Goal: Task Accomplishment & Management: Complete application form

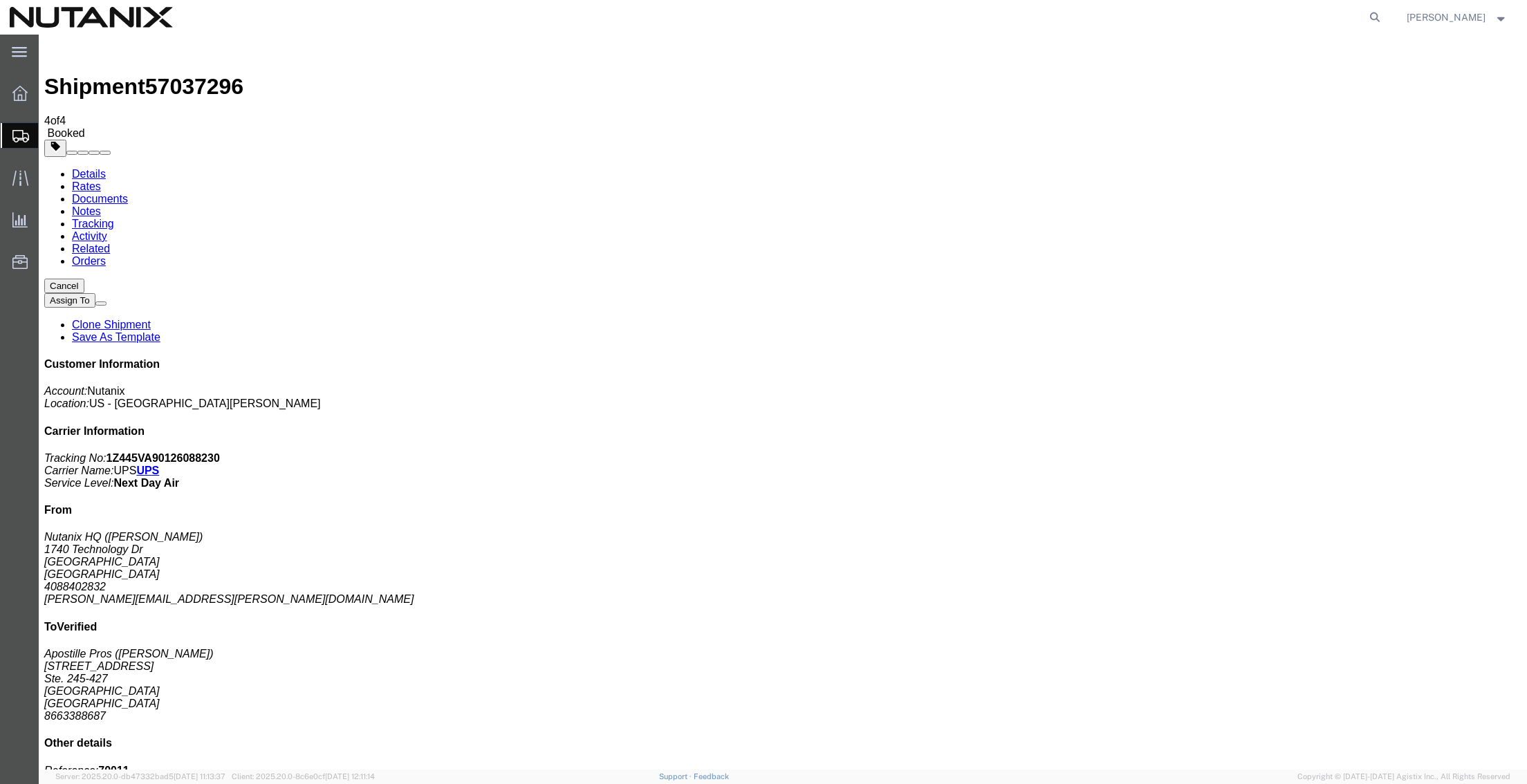
click at [0, 0] on span "Create Shipment" at bounding box center [0, 0] width 0 height 0
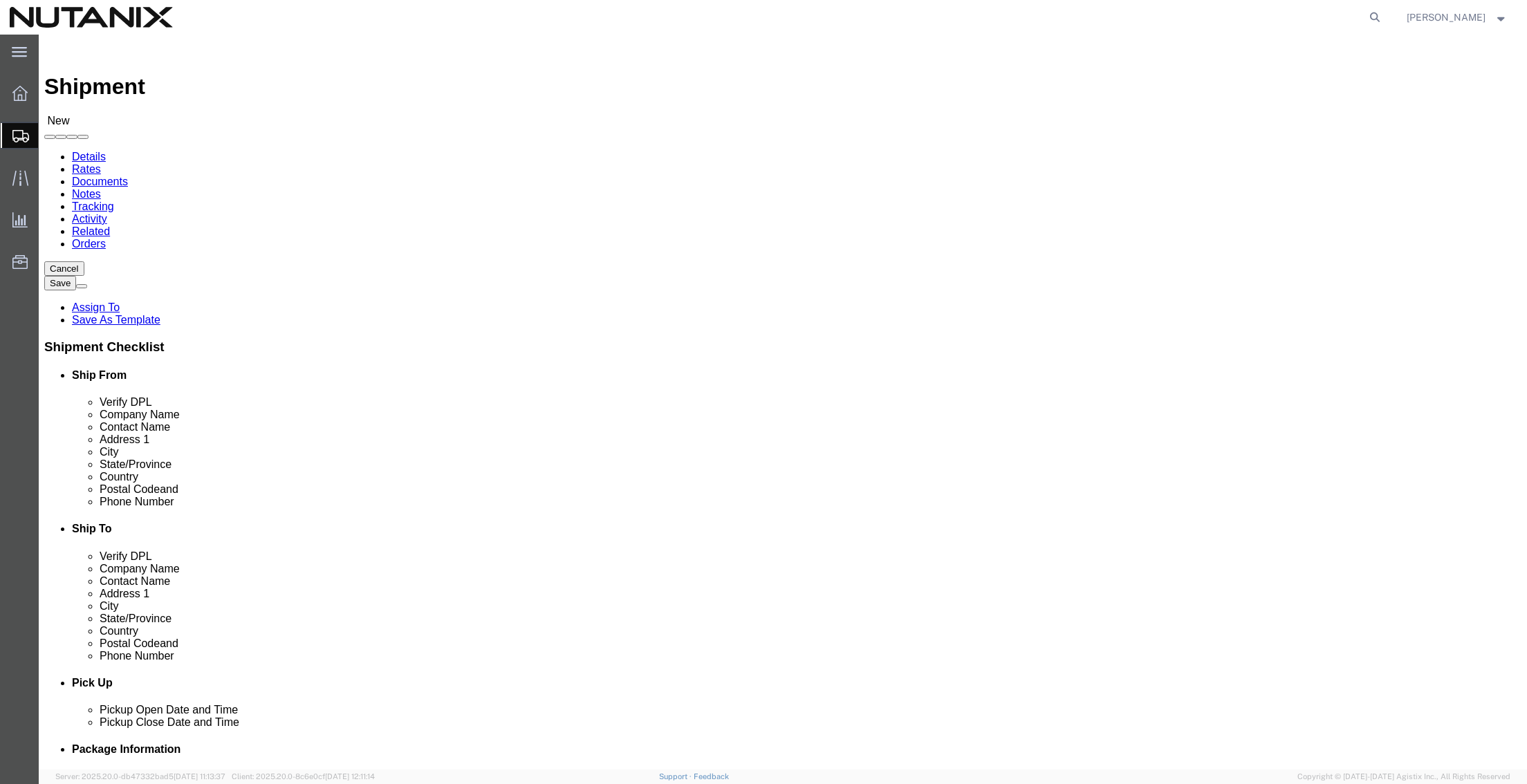
click input "text"
type input "[PERSON_NAME]"
click p "- Nutanix HQ - ([PERSON_NAME]) [STREET_ADDRESS]"
select select "CA"
type input "[PERSON_NAME]"
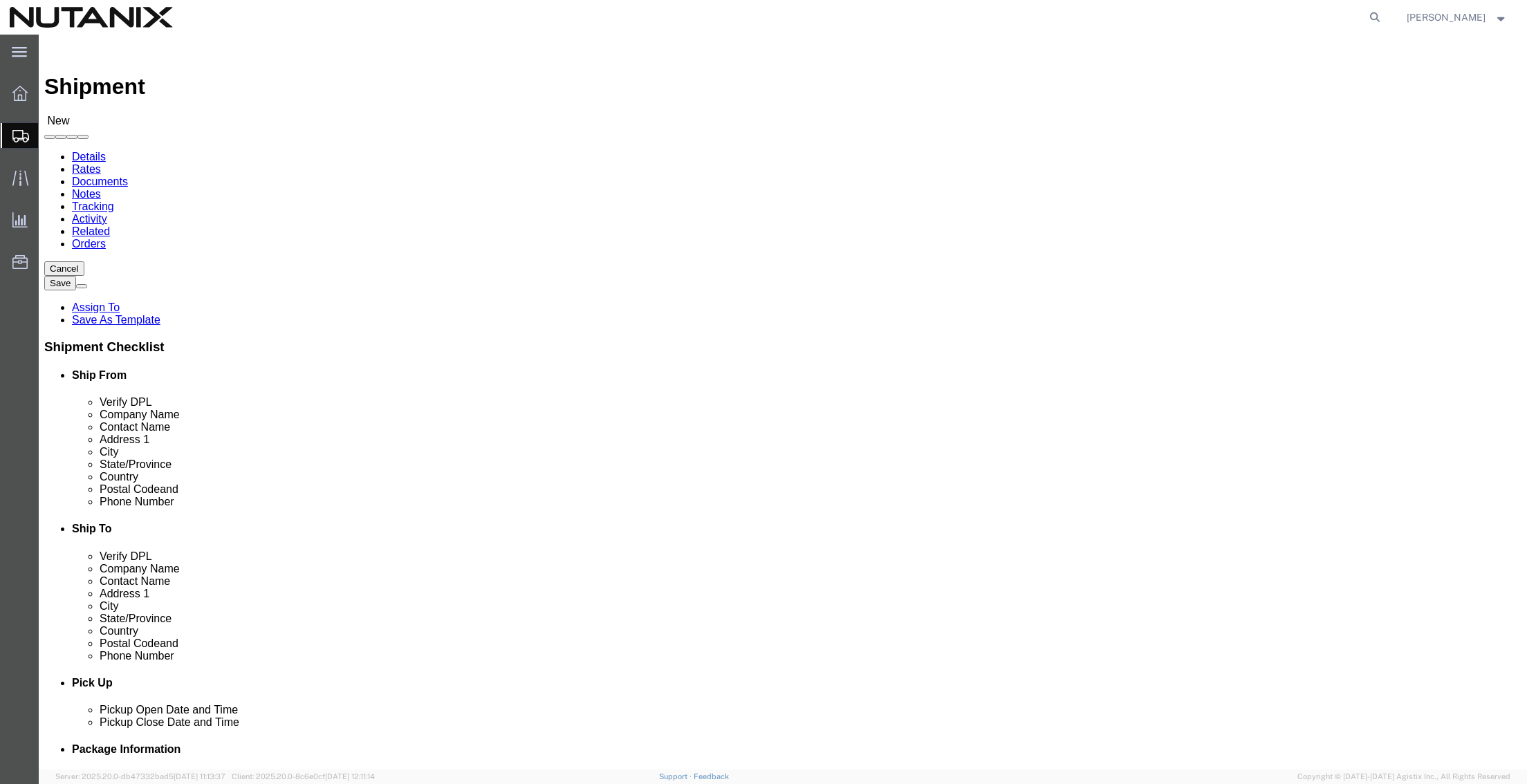
click input "text"
drag, startPoint x: 350, startPoint y: 258, endPoint x: 128, endPoint y: 245, distance: 222.4
click div "Location Select Select My Profile Location [GEOGRAPHIC_DATA] - [GEOGRAPHIC_DATA…"
paste input "Aligned Energy c/o Nutanix"
click input "Aligned Energy c/o Nutanix"
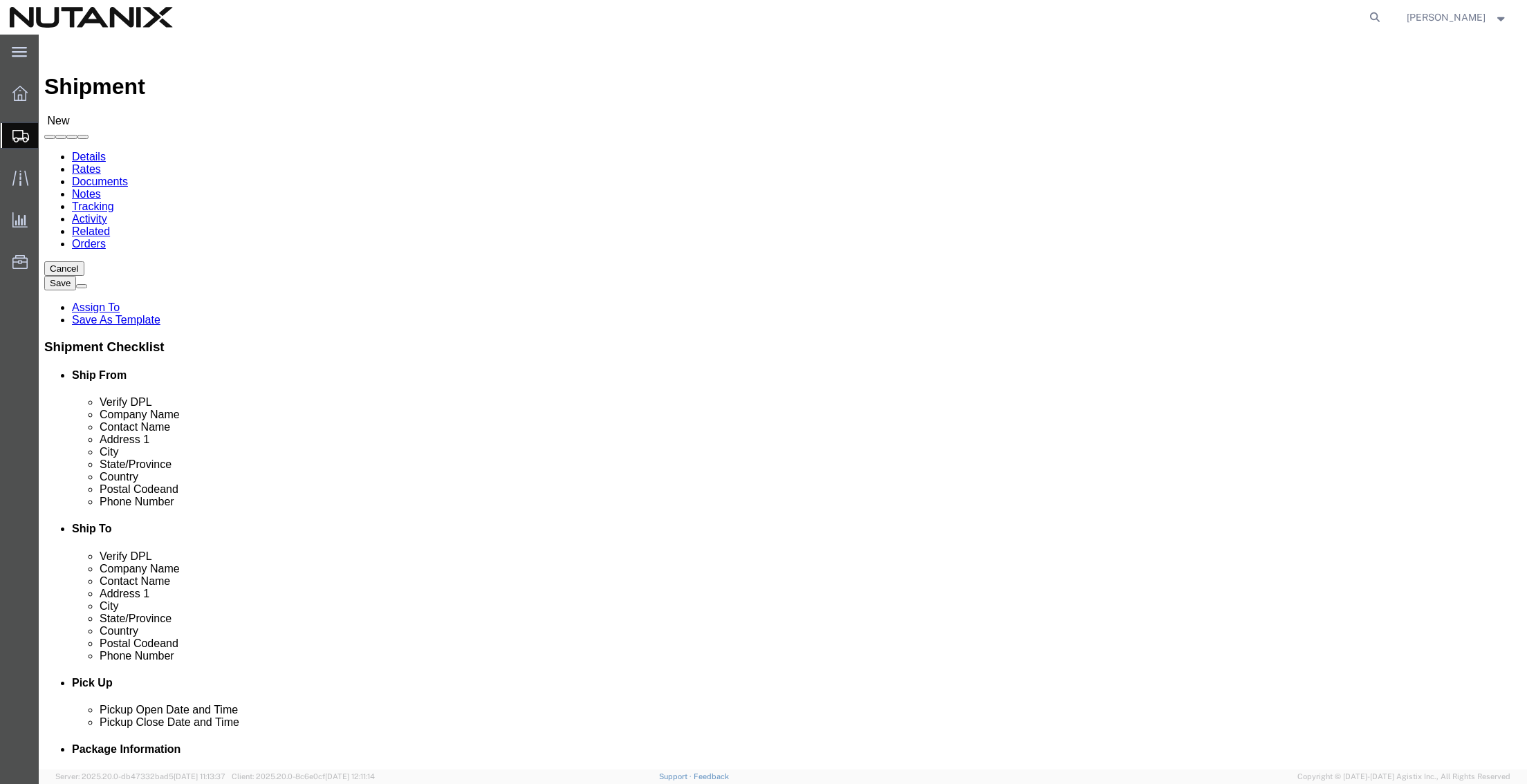
type input "Aligned Energy c/o Nutanix"
click input "text"
drag, startPoint x: 326, startPoint y: 311, endPoint x: -82, endPoint y: 319, distance: 408.1
click html "Shipment New Details Rates Documents Notes Tracking Activity Related Orders Can…"
paste input "[STREET_ADDRESS]"
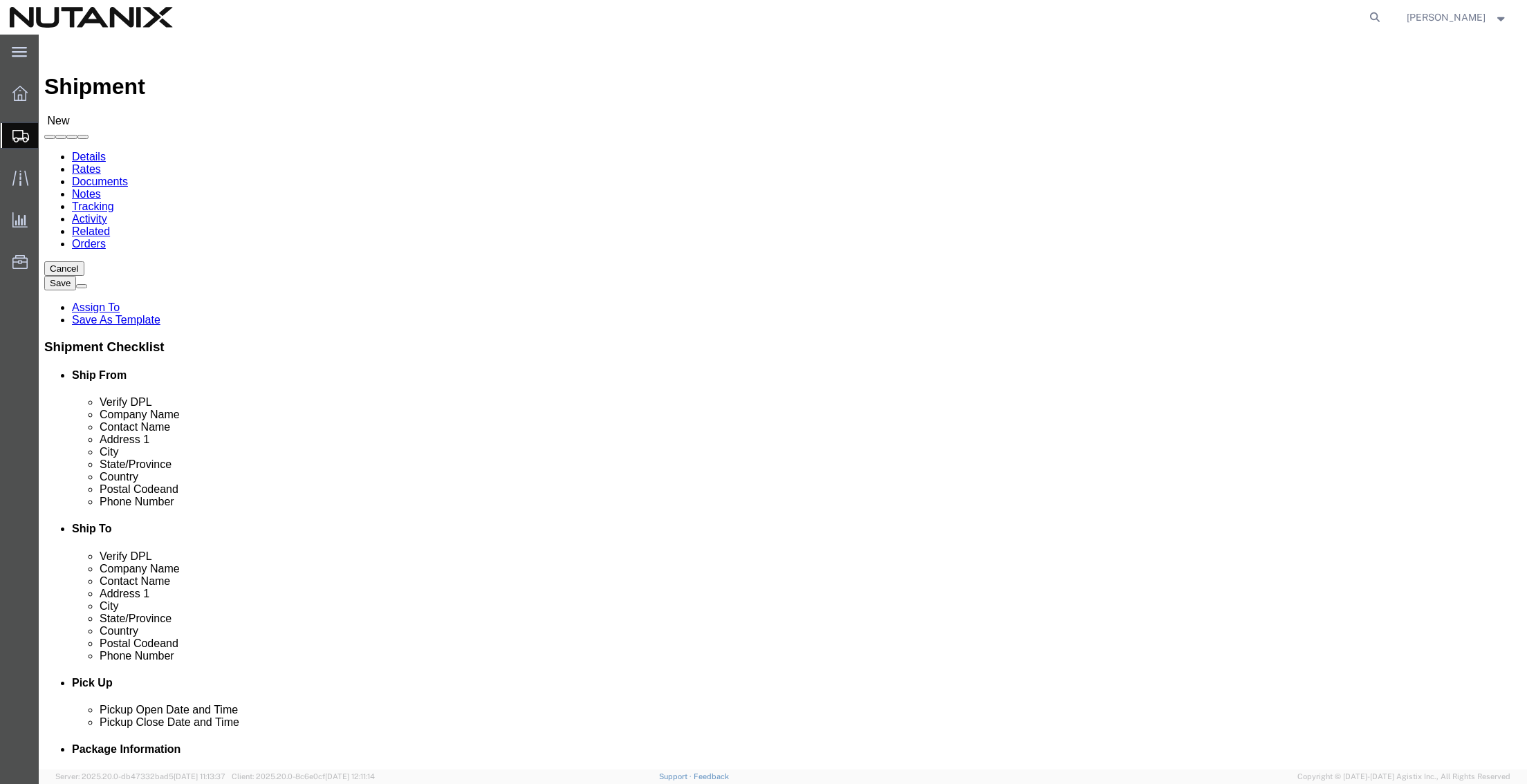
type input "[STREET_ADDRESS]"
drag, startPoint x: 325, startPoint y: 286, endPoint x: 18, endPoint y: 286, distance: 307.0
click div "Contact Name [PERSON_NAME] [PERSON_NAME]"
paste input "[PERSON_NAME]"
type input "[PERSON_NAME]"
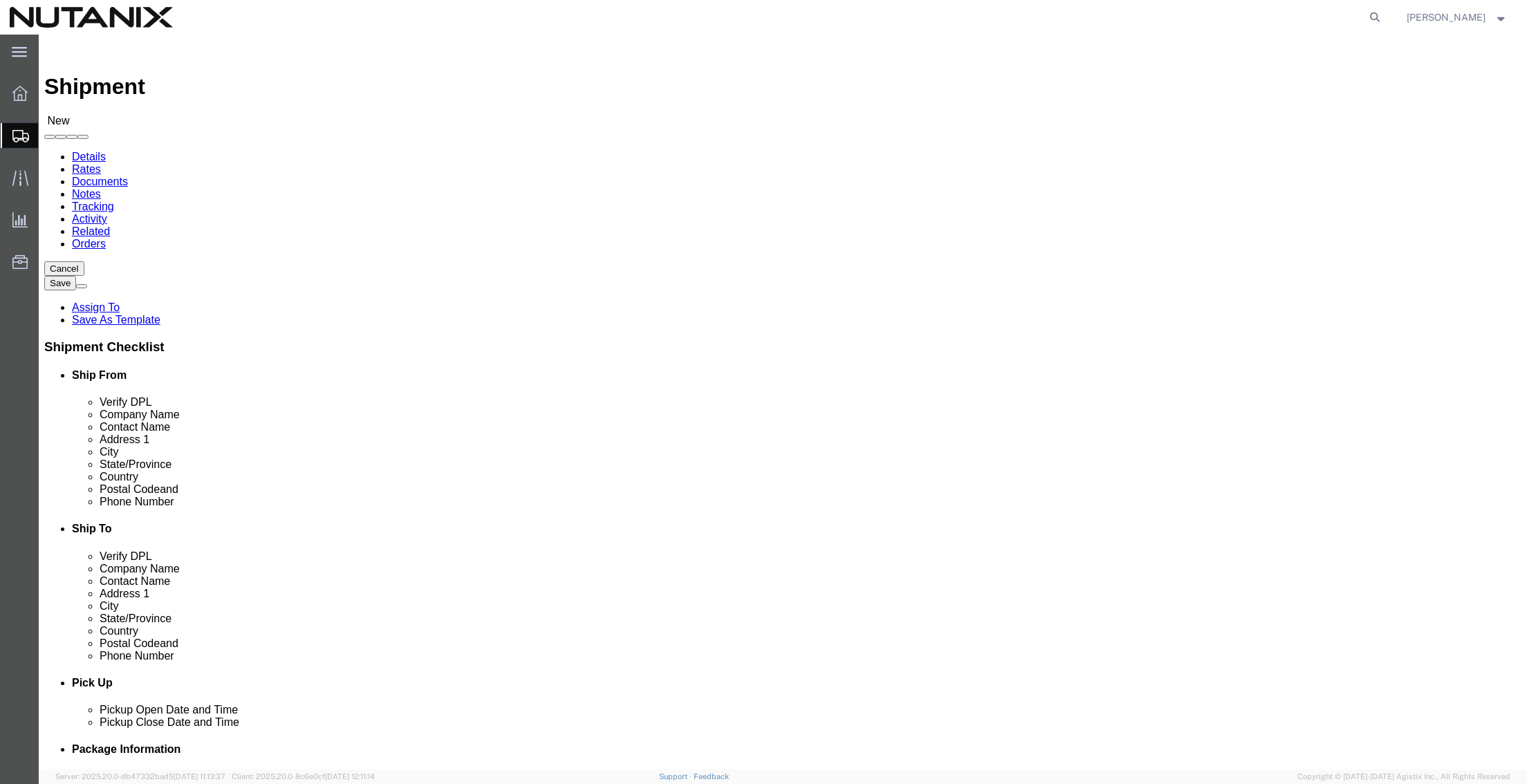
paste input "Phoenix"
drag, startPoint x: 278, startPoint y: 368, endPoint x: 122, endPoint y: 356, distance: 156.5
click div "City [GEOGRAPHIC_DATA]"
type input "Phoenix"
type input "a"
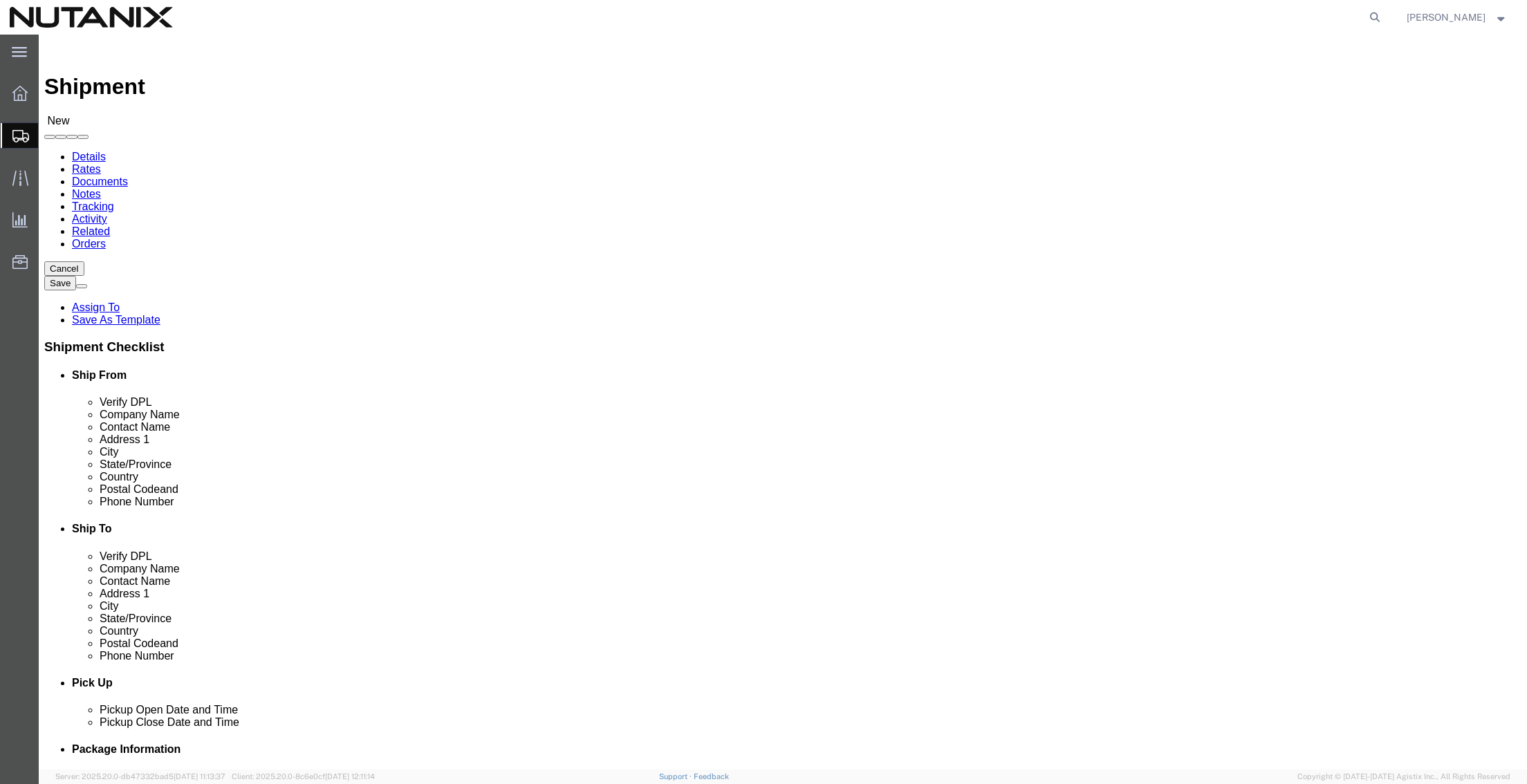
type input "a"
type input "ariz"
select select "AZ"
drag, startPoint x: 268, startPoint y: 439, endPoint x: 73, endPoint y: 453, distance: 195.5
click div "Postal Code 95110"
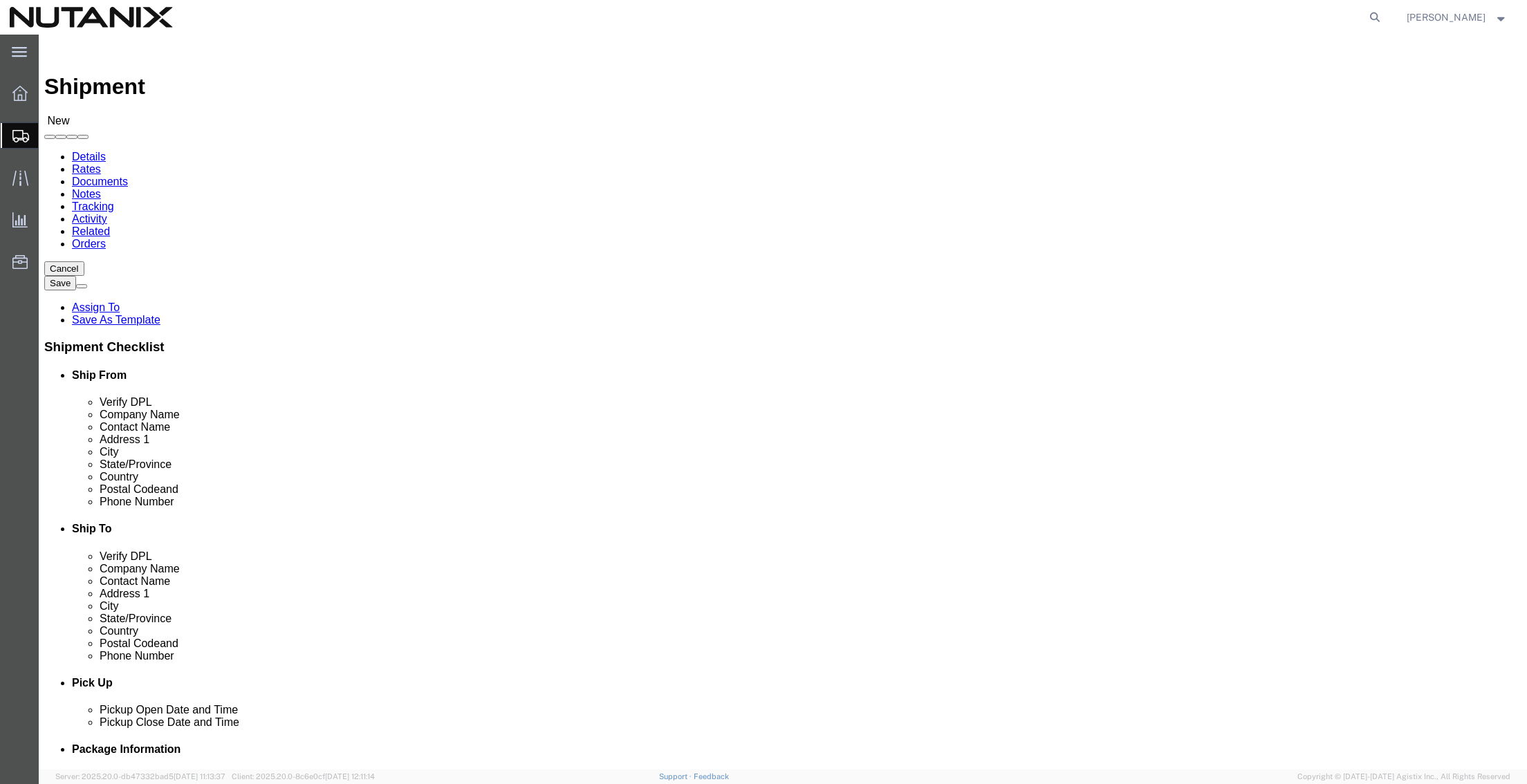
paste input "85127"
type input "85127"
click input "text"
type input "[PERSON_NAME]"
click p "- Nutanix HQ - ([PERSON_NAME]) [STREET_ADDRESS]"
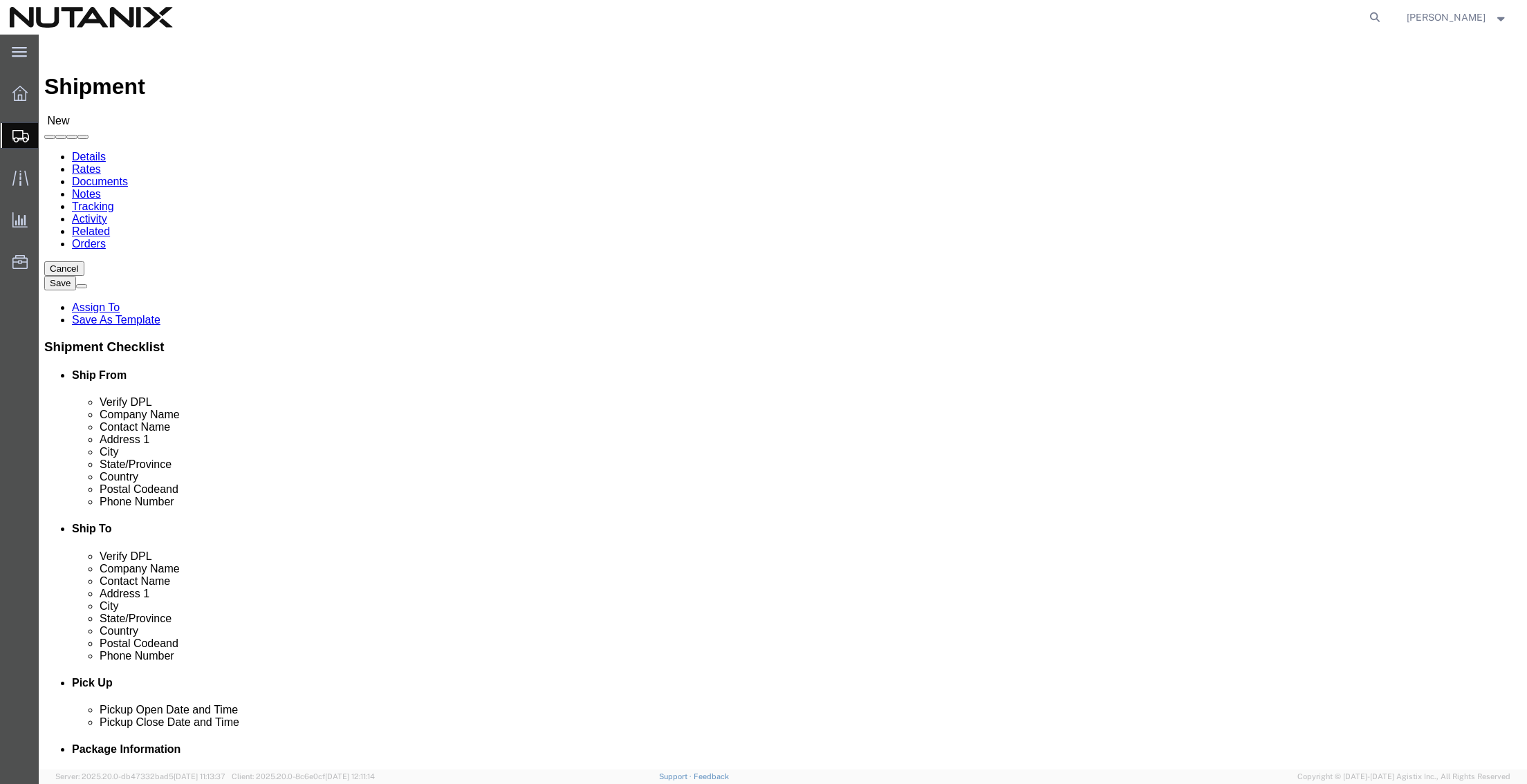
select select "CA"
drag, startPoint x: 937, startPoint y: 284, endPoint x: 737, endPoint y: 286, distance: 200.0
click div "Contact Name [PERSON_NAME] [PERSON_NAME]"
paste input "[PERSON_NAME]"
type input "[PERSON_NAME]"
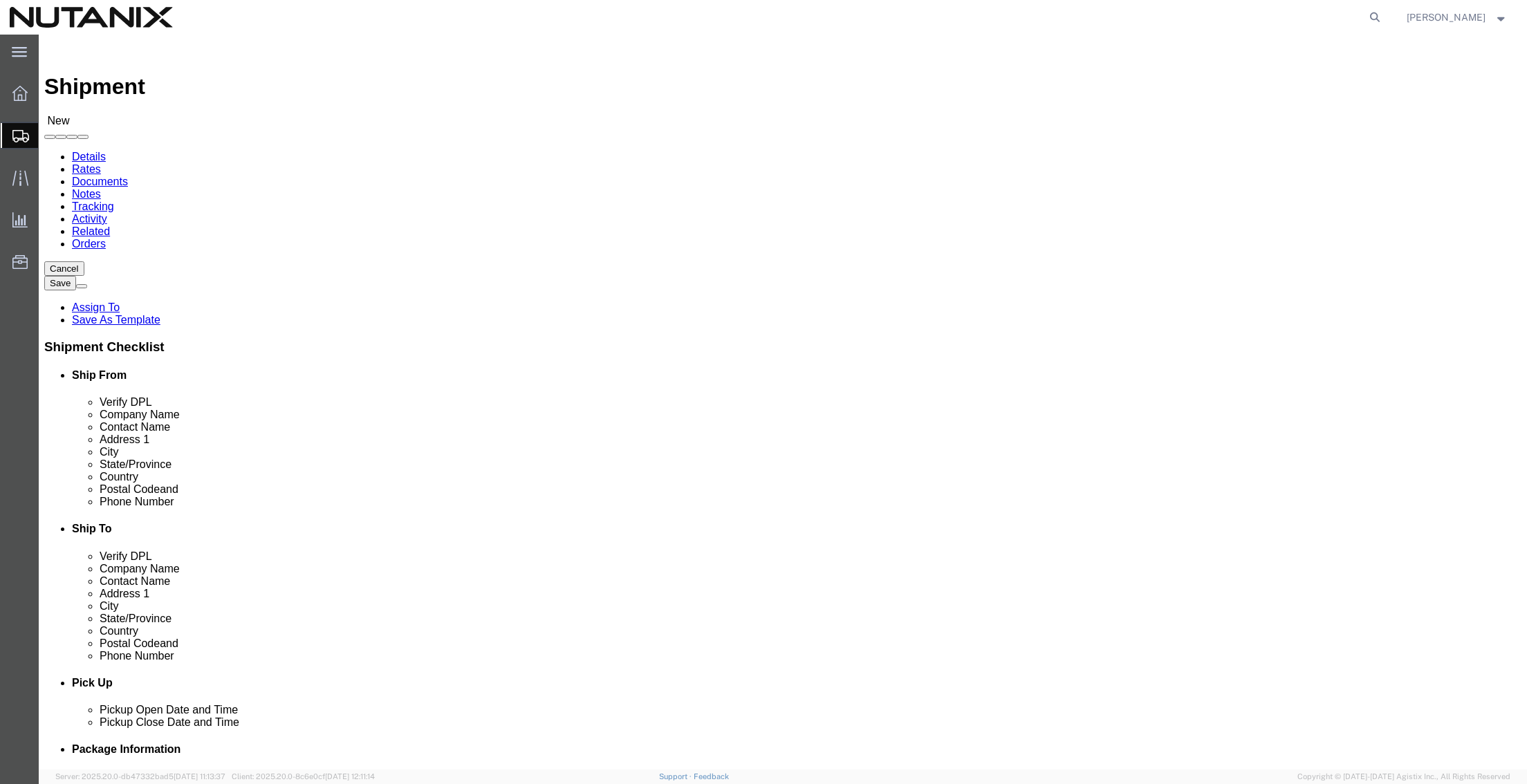
drag, startPoint x: 385, startPoint y: 499, endPoint x: -42, endPoint y: 493, distance: 427.0
click html "Shipment New Details Rates Documents Notes Tracking Activity Related Orders Can…"
paste input "[PERSON_NAME].[PERSON_NAME]"
type input "[PERSON_NAME][EMAIL_ADDRESS][PERSON_NAME][DOMAIN_NAME]"
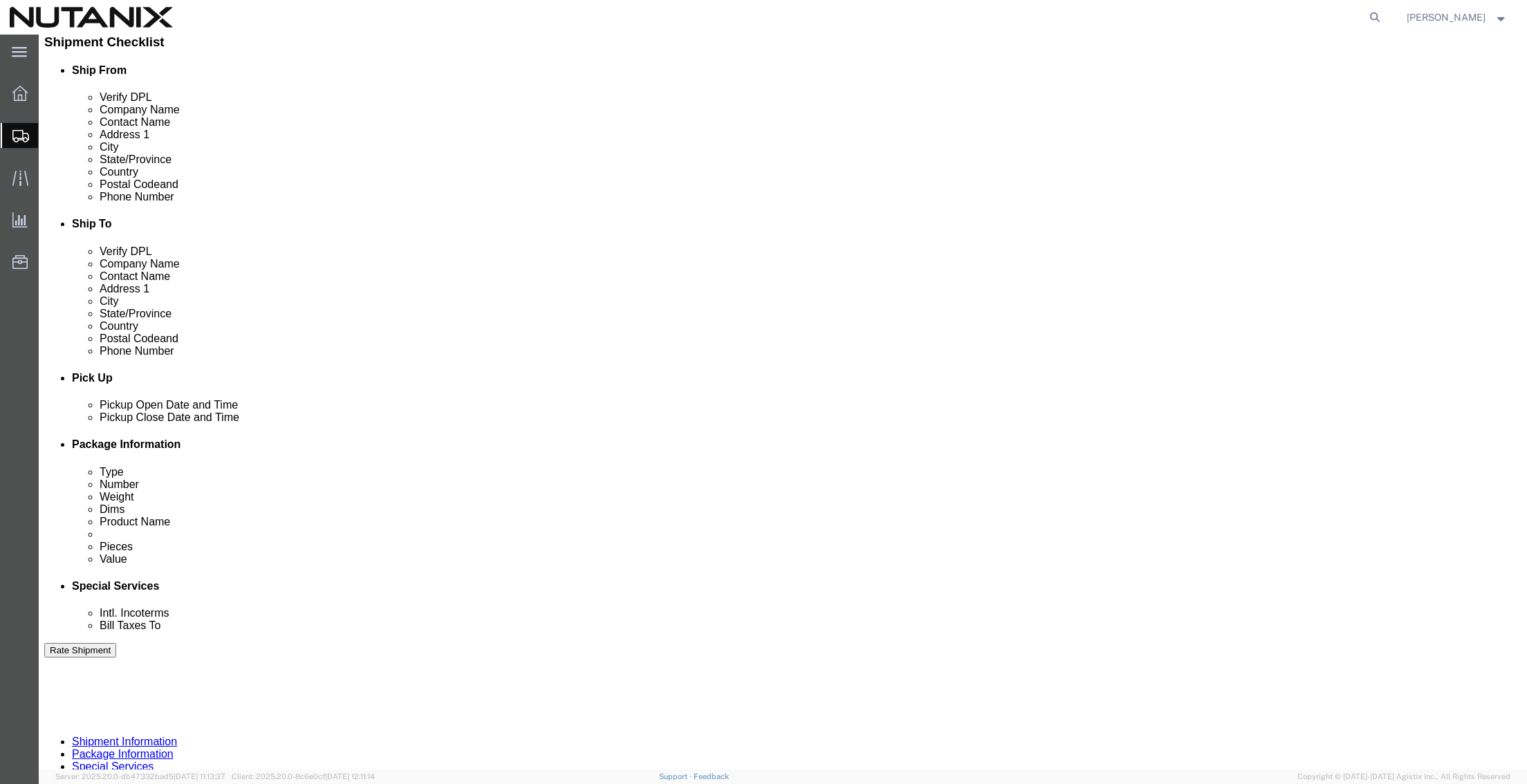
scroll to position [345, 0]
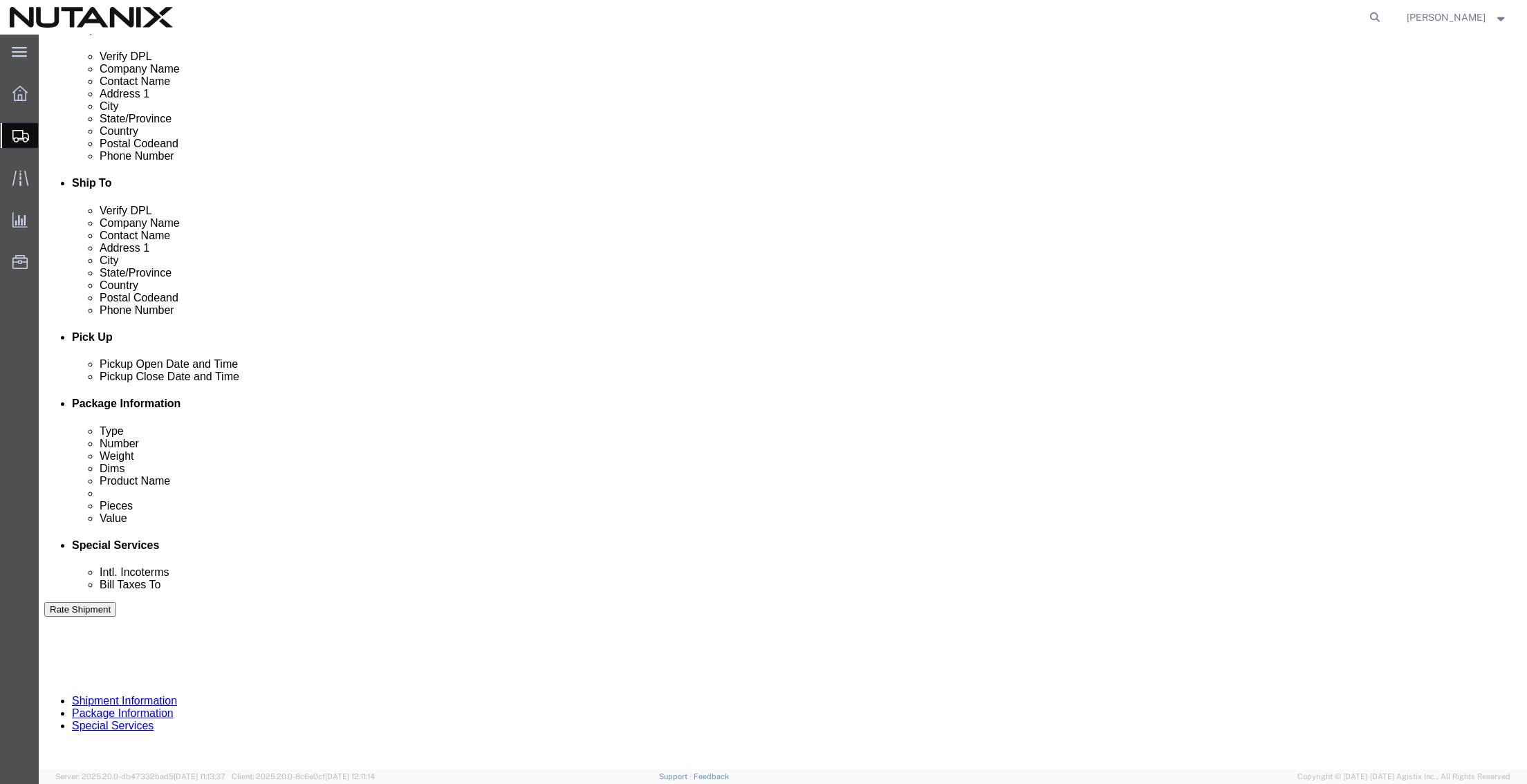
click div "[DATE] 1:00 PM"
type input "4:00 PM"
click button "Apply"
drag, startPoint x: 270, startPoint y: 491, endPoint x: 271, endPoint y: 499, distance: 8.1
click div "Select Account Type Activity ID Airline Appointment Number ASN Batch Request # …"
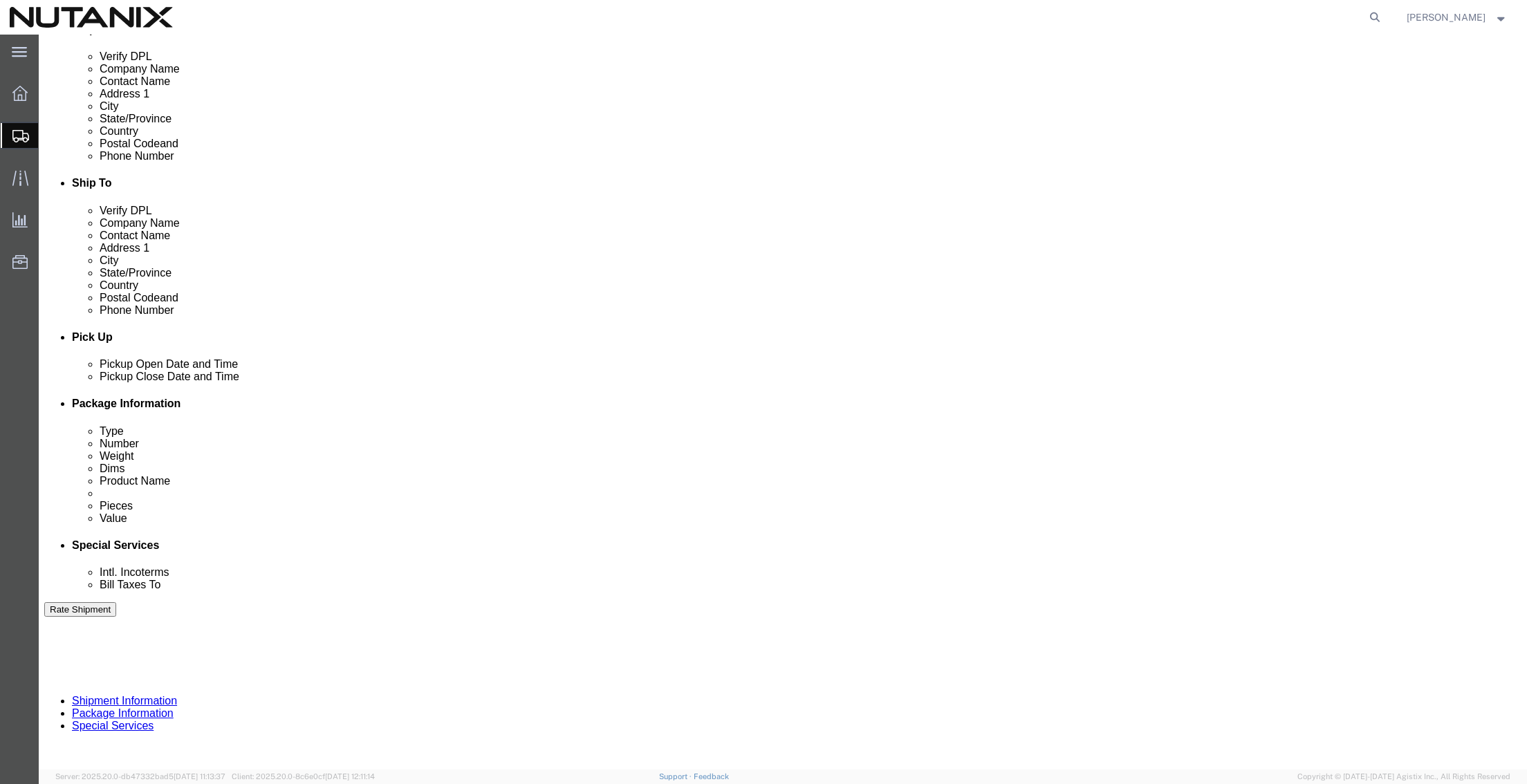
click input "text"
type input "60015"
select select "PURCHORD"
type input "Hardware"
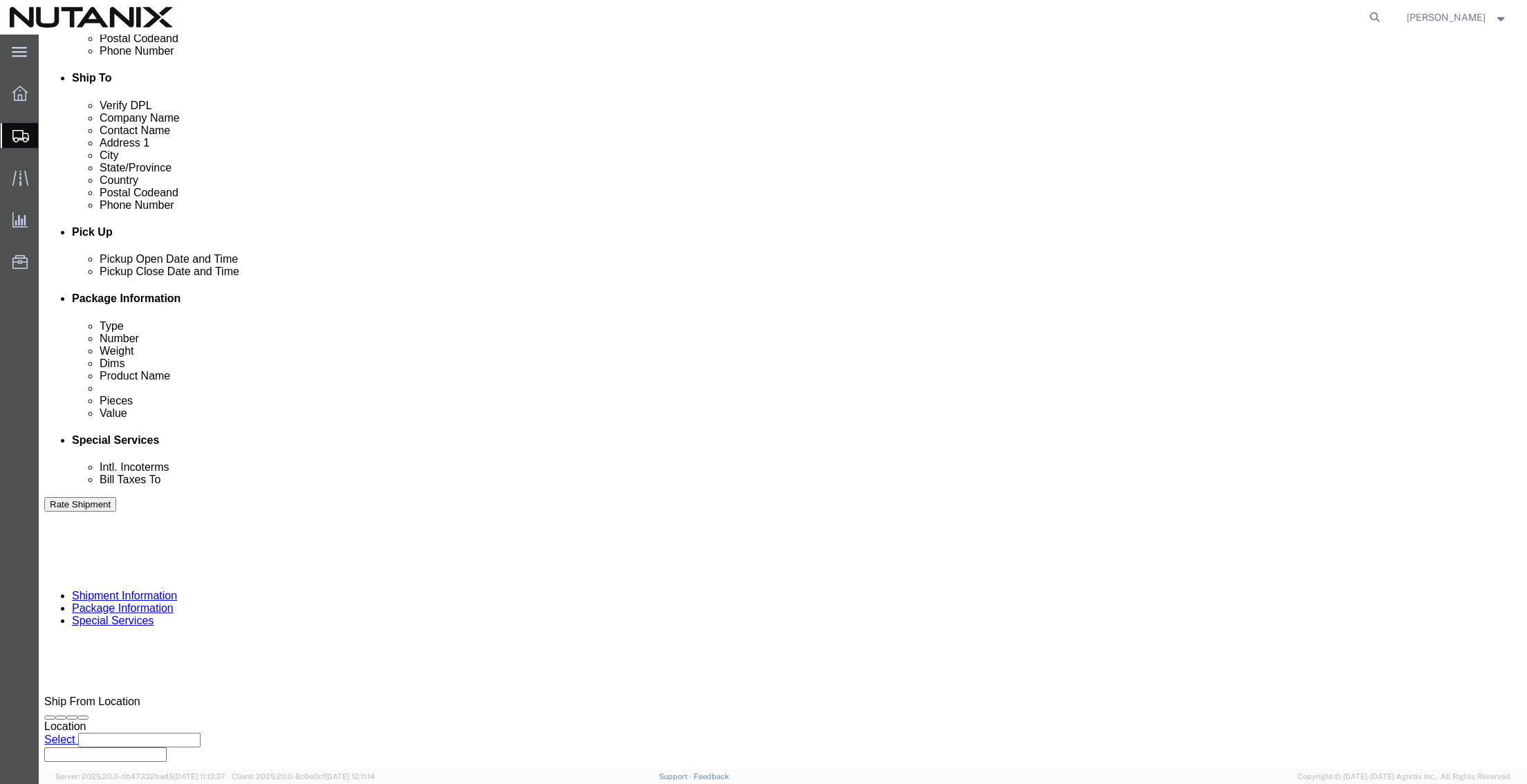
scroll to position [452, 0]
click select "Select Air Less than Truckload Multi-Leg Ocean Freight Rail Small Parcel Truckl…"
select select "SMAL"
click select "Select Air Less than Truckload Multi-Leg Ocean Freight Rail Small Parcel Truckl…"
click button "Continue"
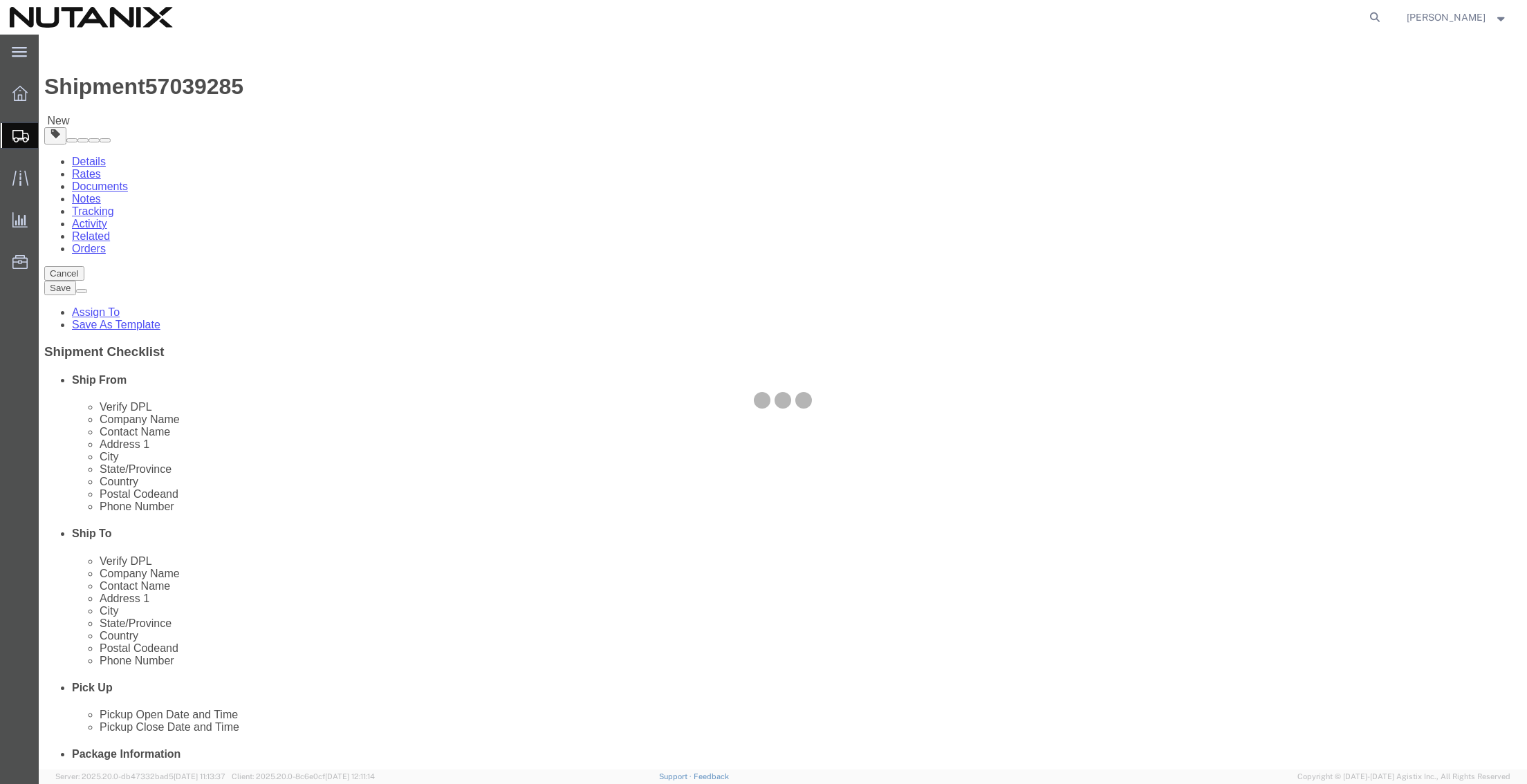
select select "YRPK"
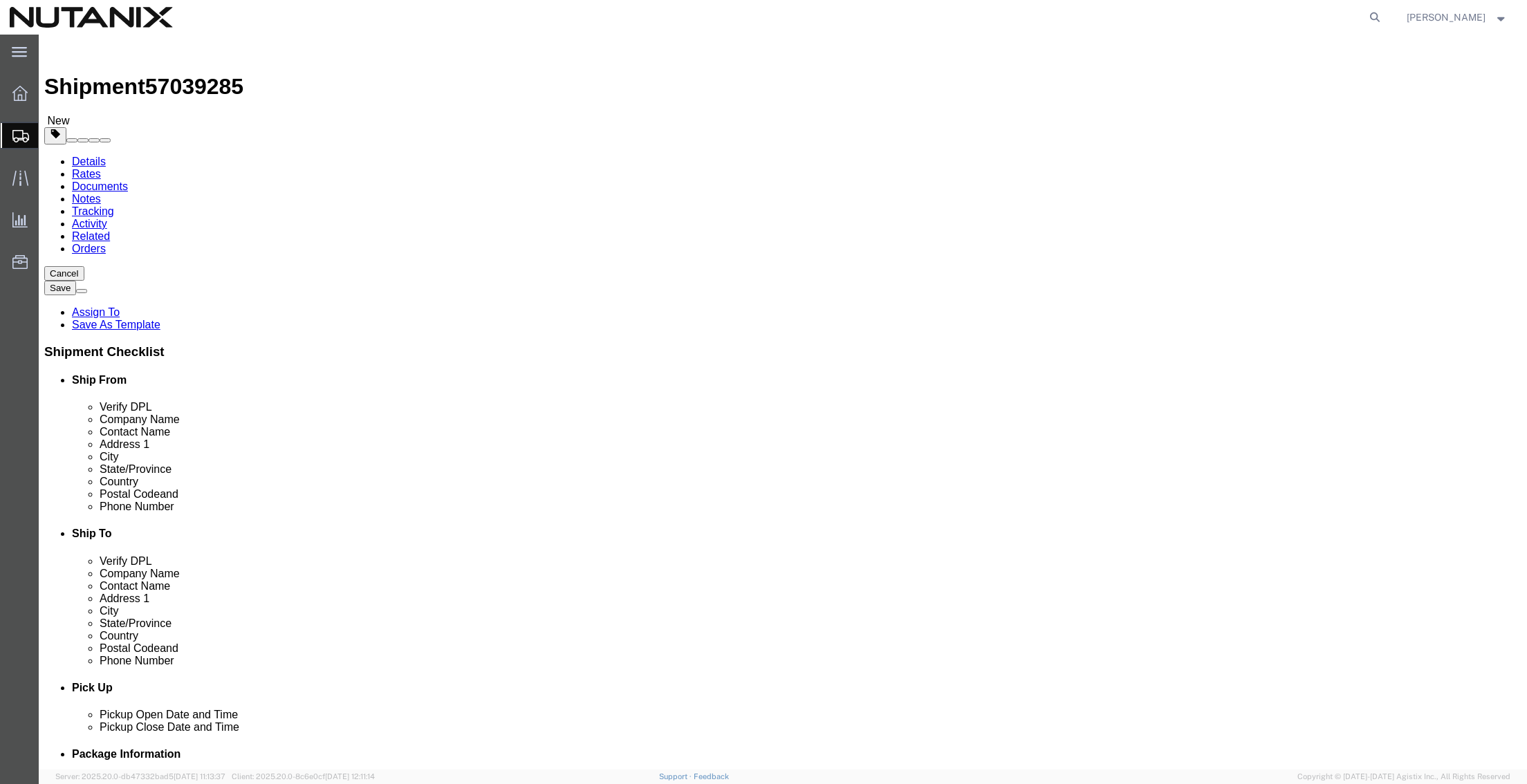
click input "text"
type input "16"
type input "12"
type input "14"
type input "20"
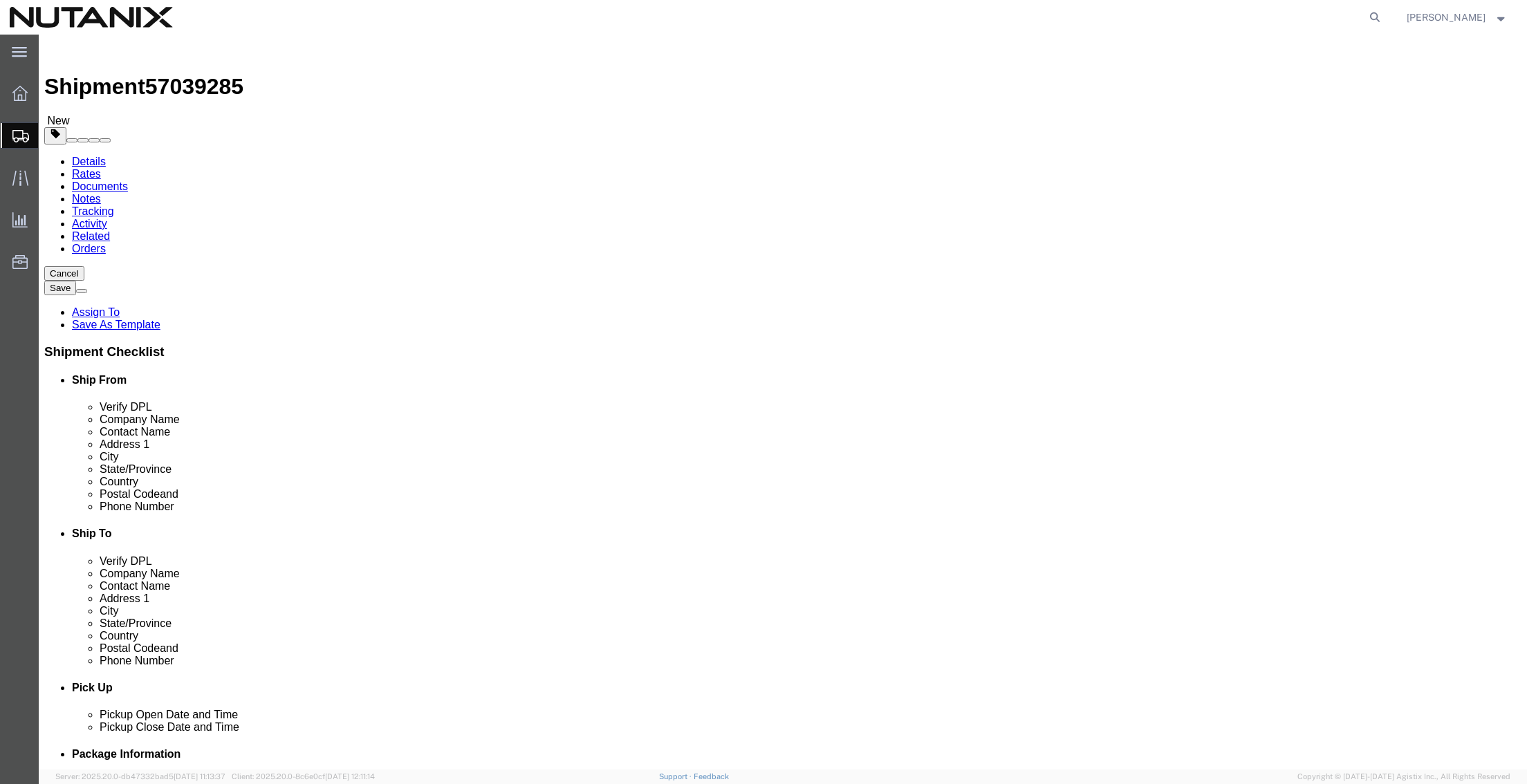
click link "Add Content"
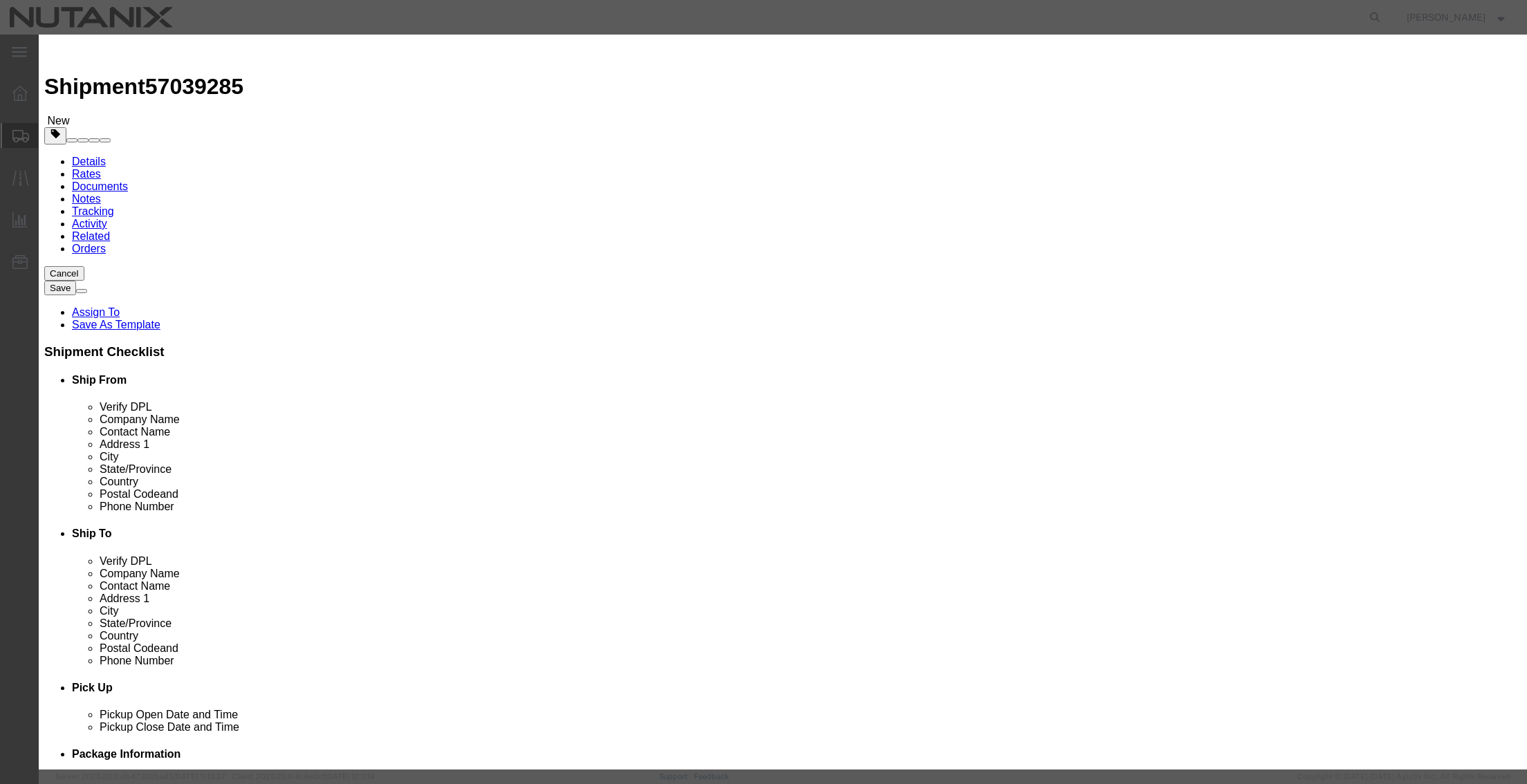
drag, startPoint x: 594, startPoint y: 144, endPoint x: 556, endPoint y: 109, distance: 51.7
click input "text"
type input "Hardware/Parts"
type input "1"
type input "1000"
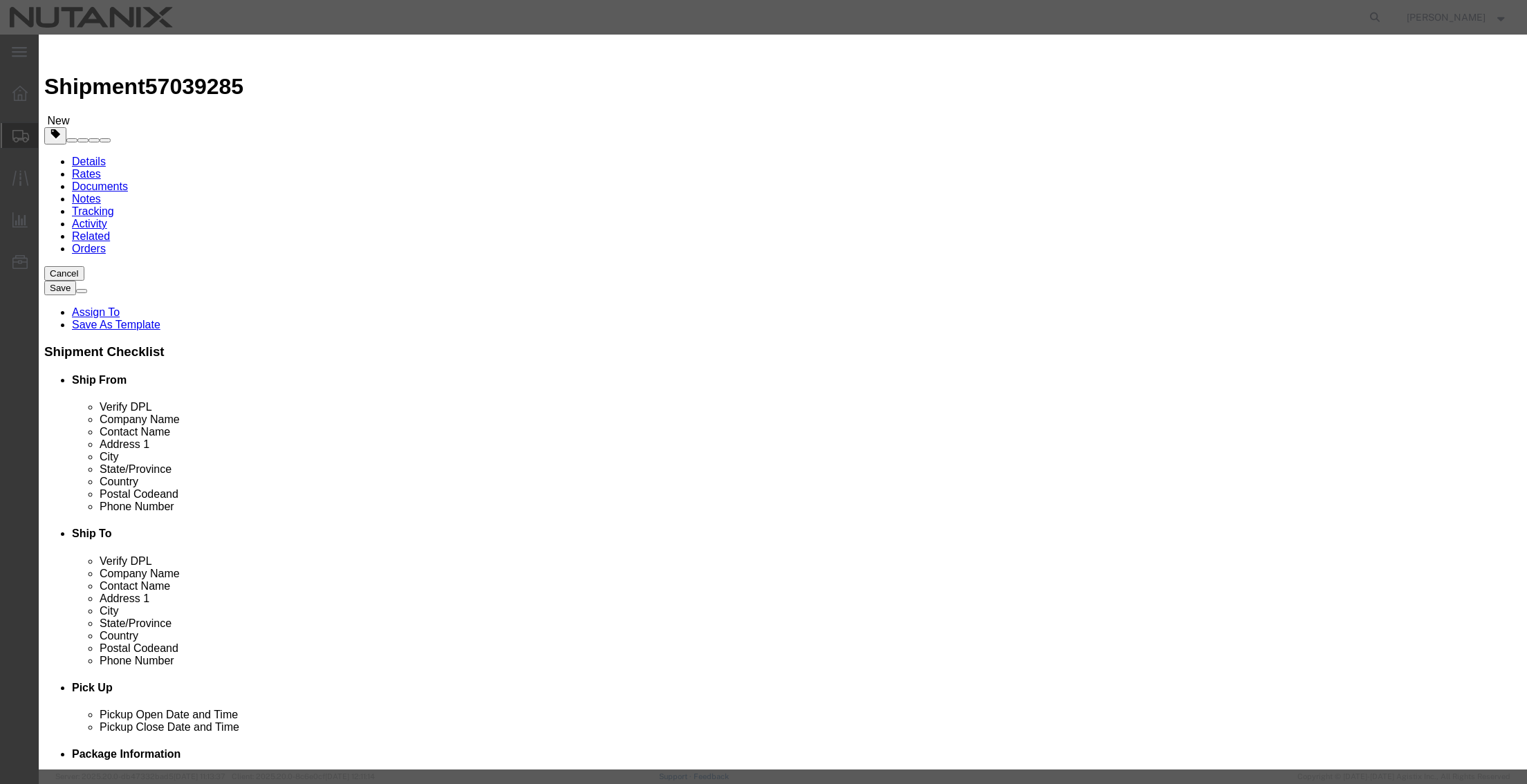
select select "USD"
click button "Save & Close"
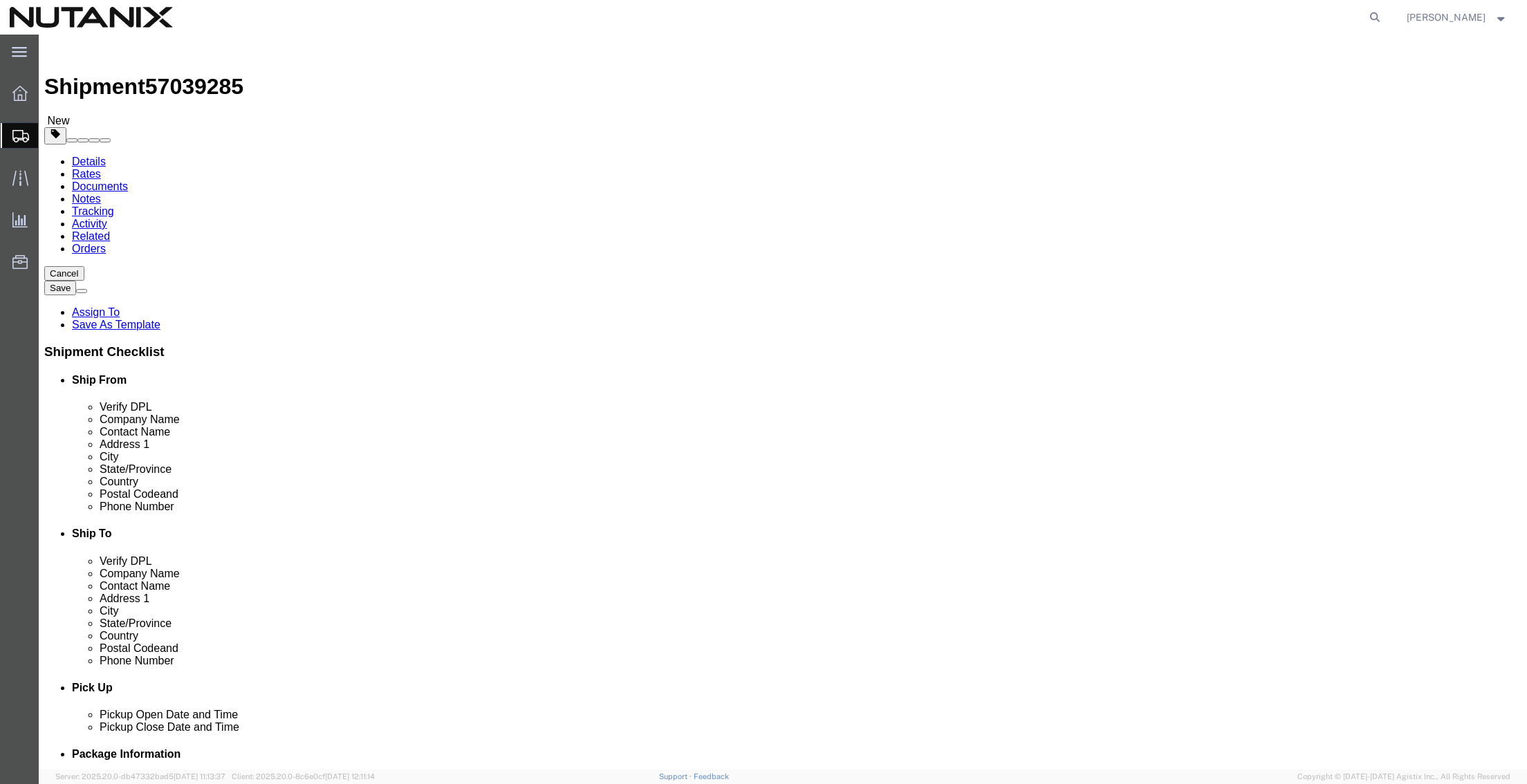
click button "Continue"
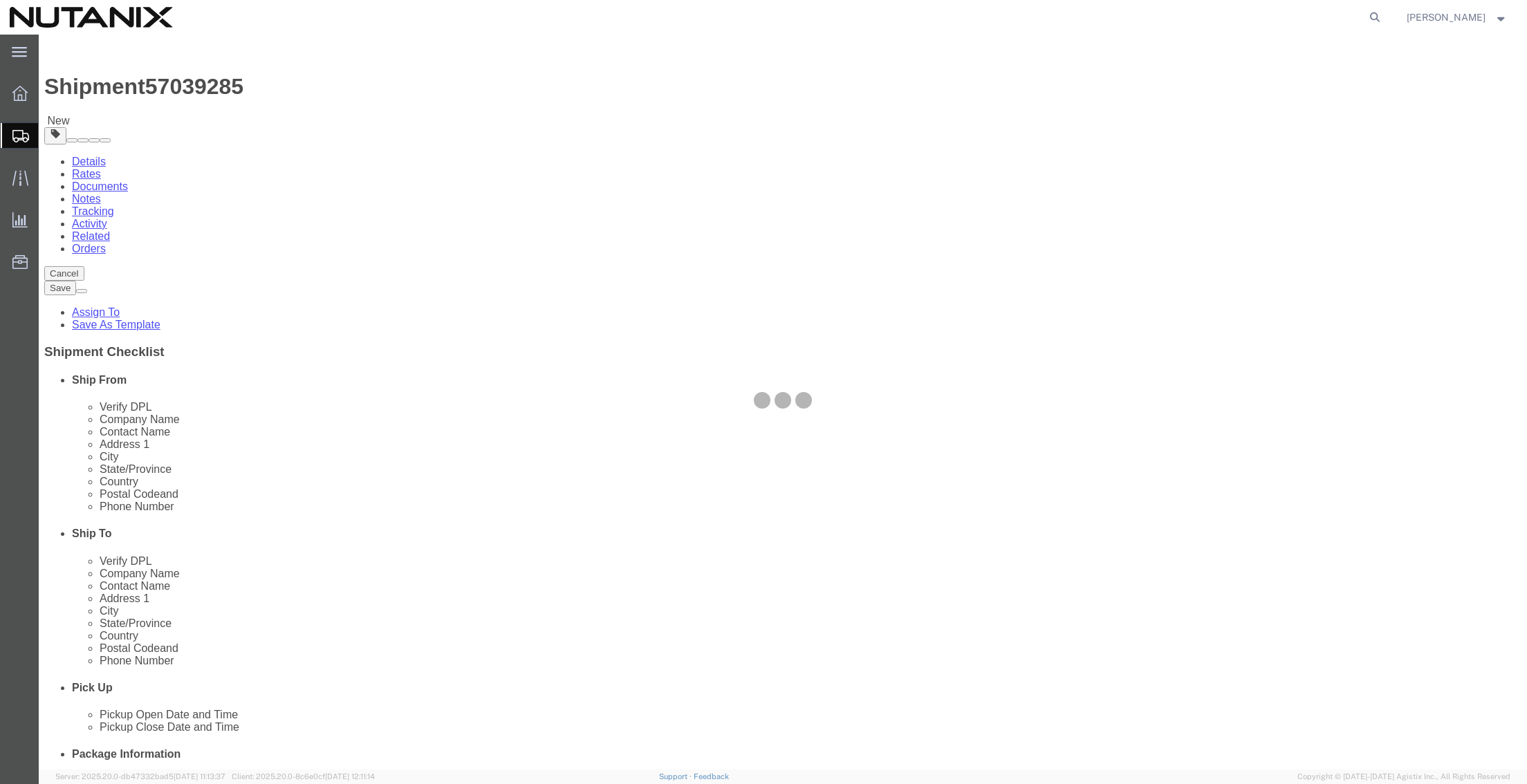
select select
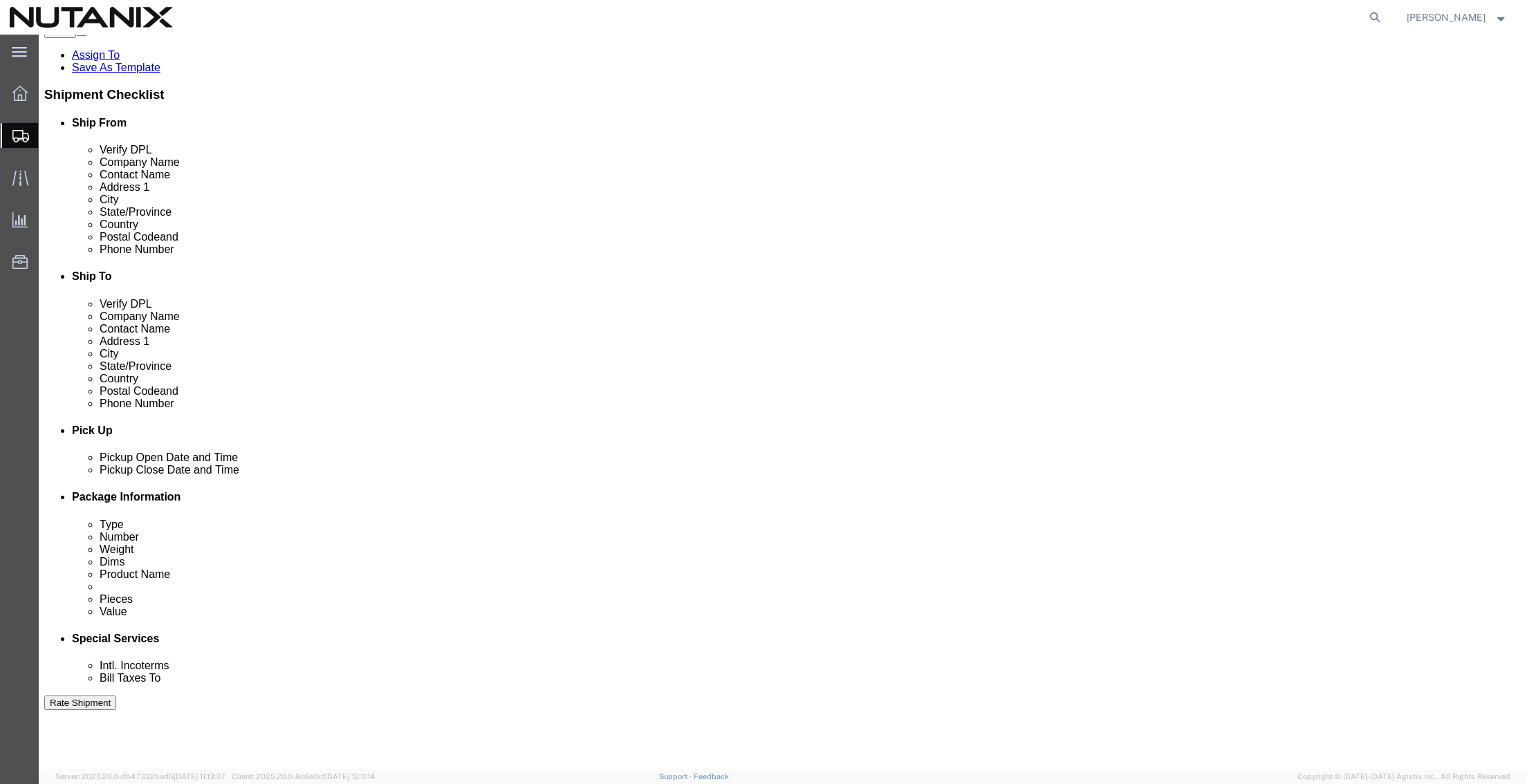
scroll to position [345, 0]
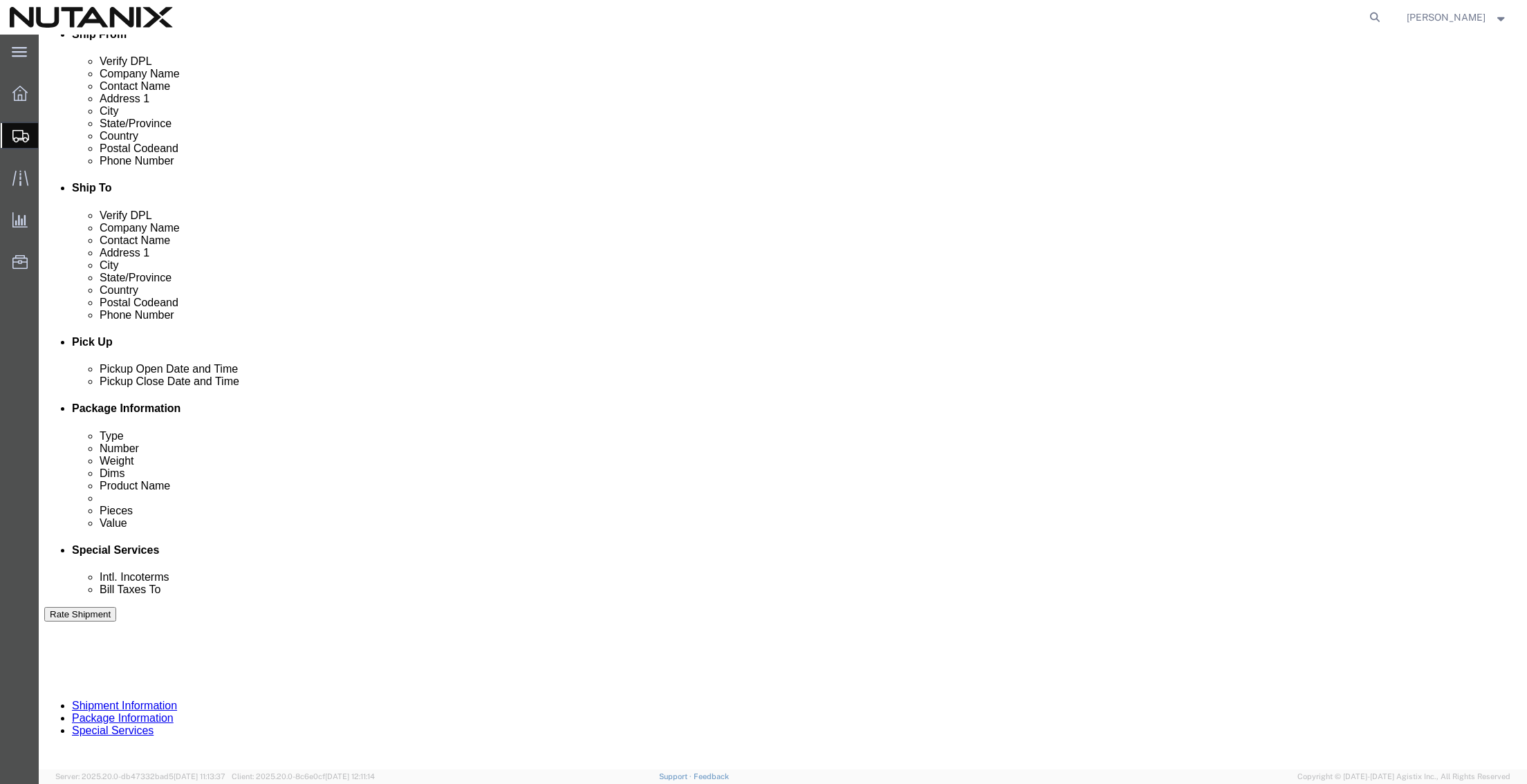
click button "Rate Shipment"
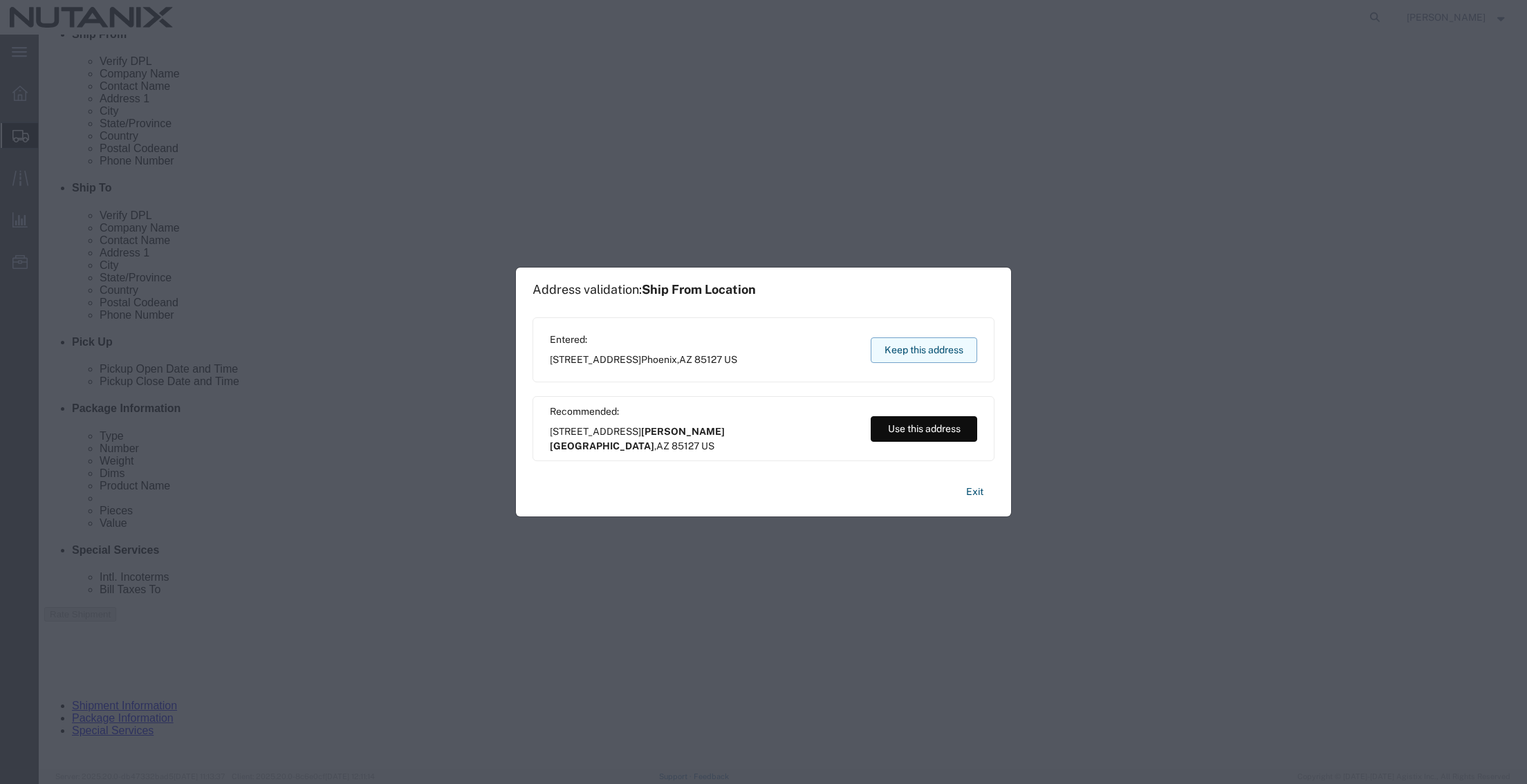
click at [924, 345] on button "Keep this address" at bounding box center [923, 350] width 106 height 26
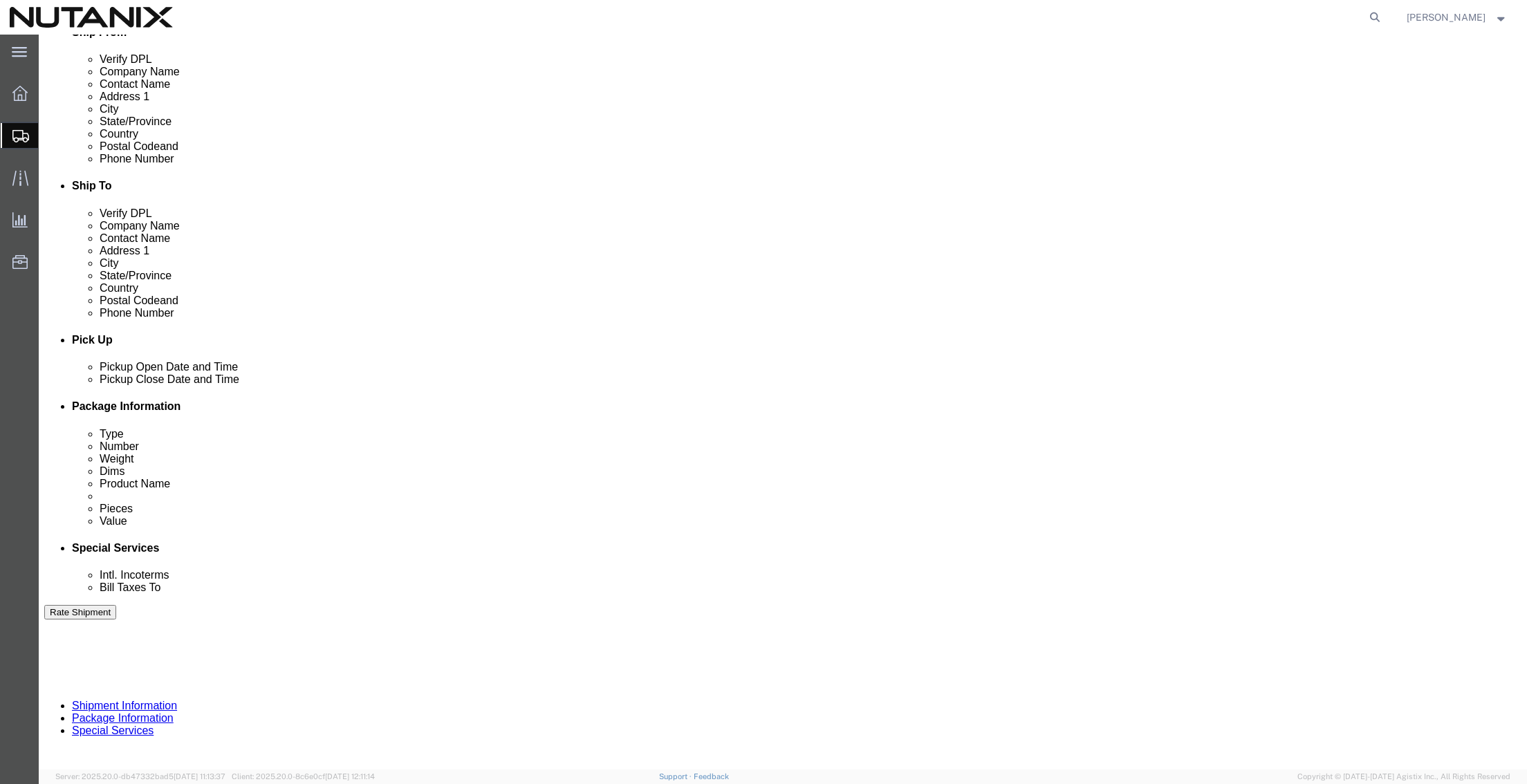
click button "Rate Shipment"
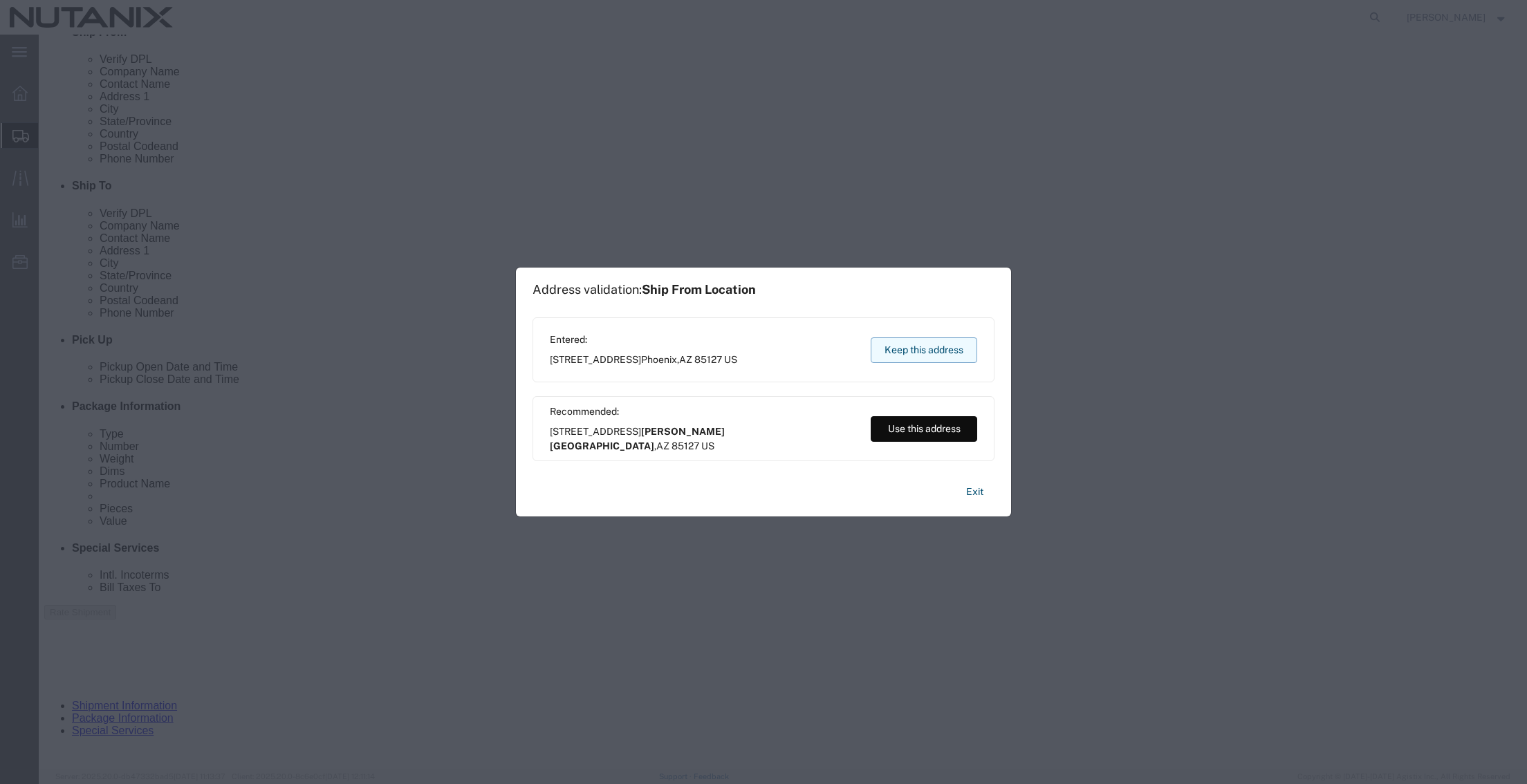
click at [912, 350] on button "Keep this address" at bounding box center [923, 350] width 106 height 26
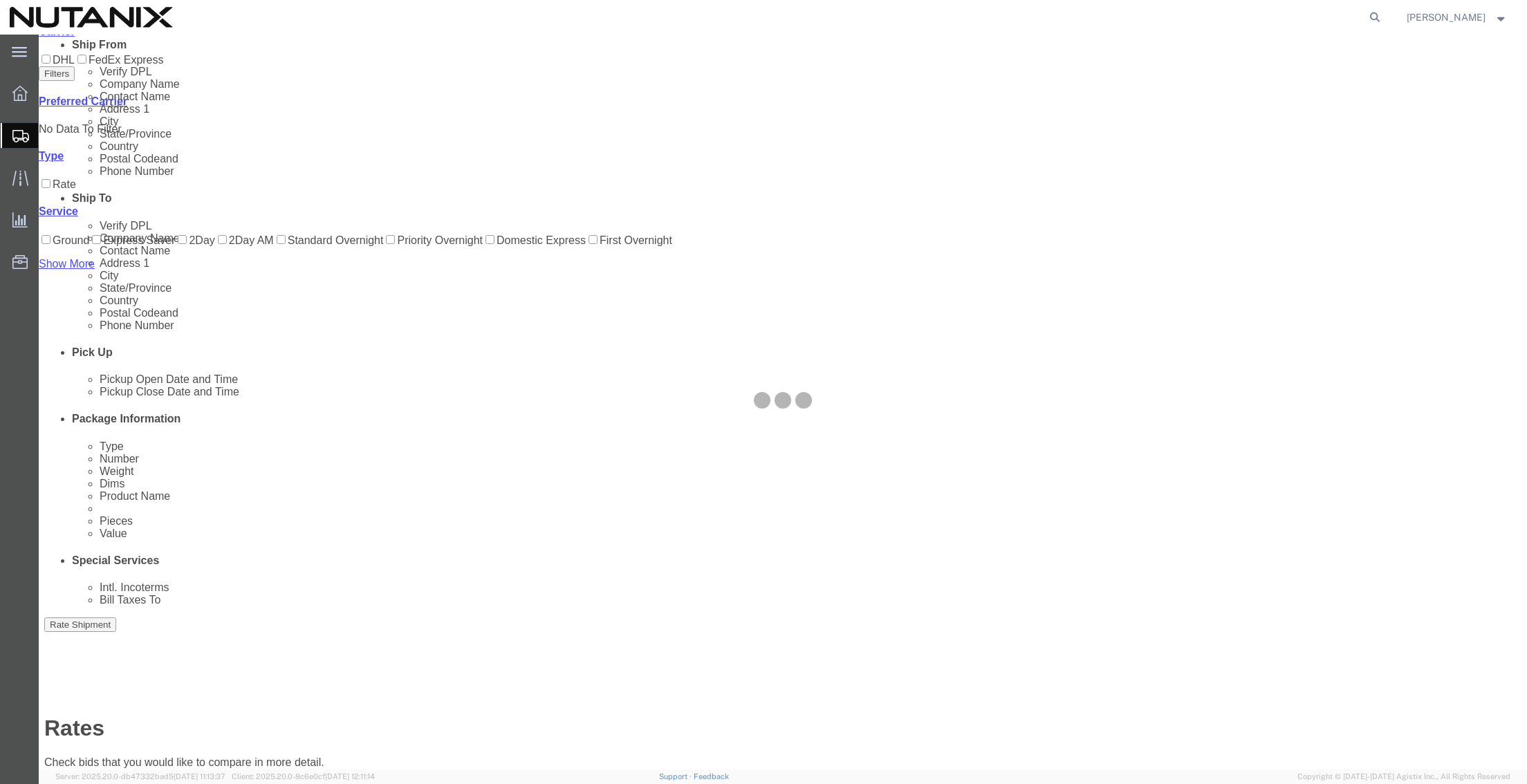
scroll to position [0, 0]
